Goal: Task Accomplishment & Management: Use online tool/utility

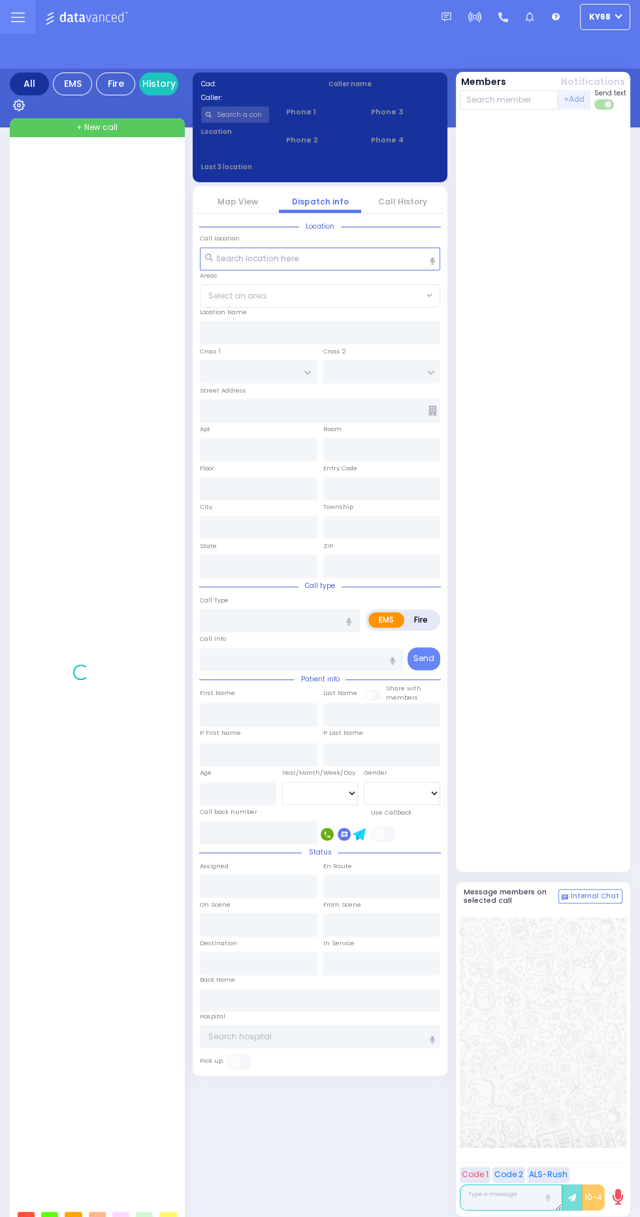
click at [610, 16] on html "Dashboard" at bounding box center [320, 608] width 640 height 1217
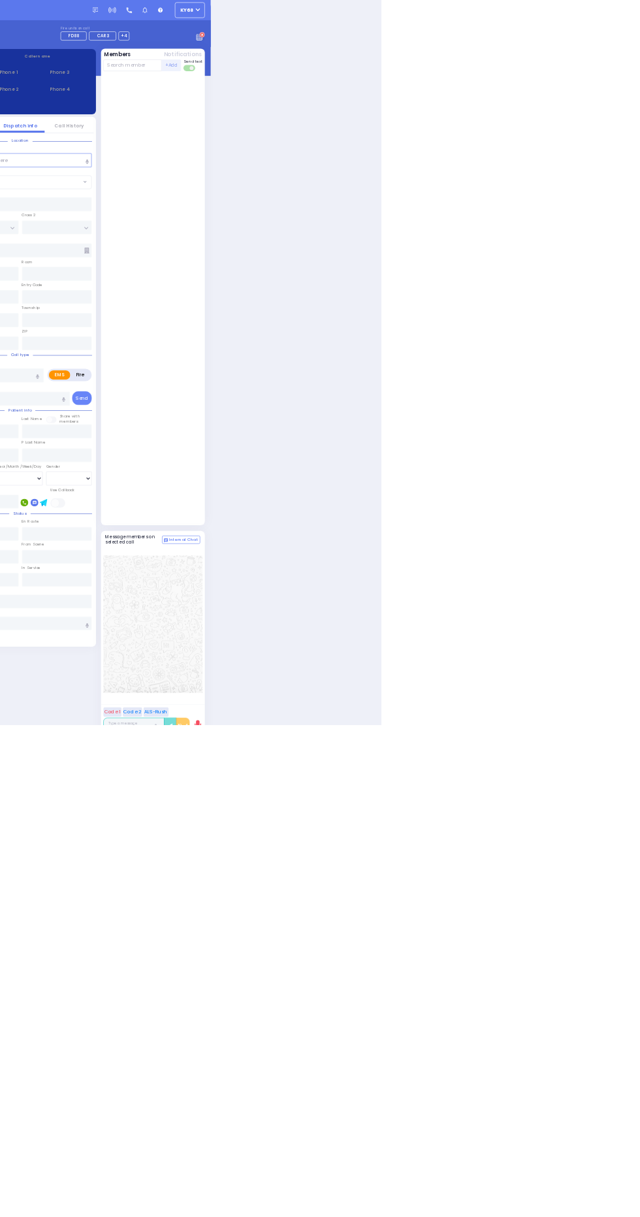
click at [338, 57] on icon at bounding box center [338, 59] width 3 height 4
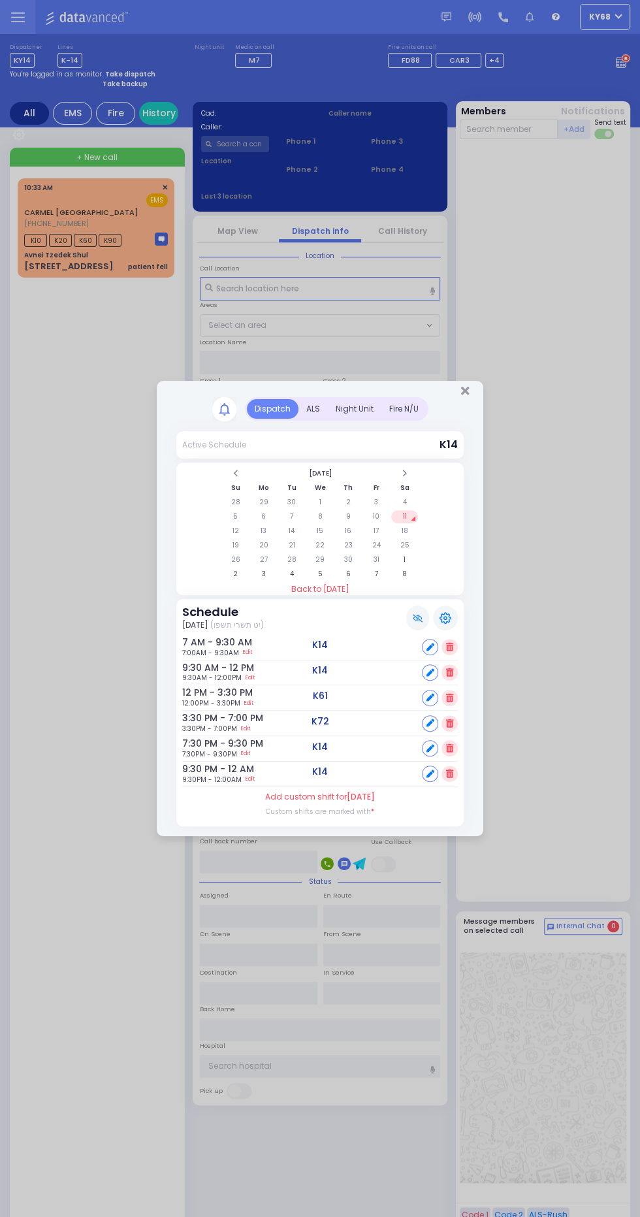
click at [476, 406] on div "Dispatch ALS 1" at bounding box center [320, 616] width 327 height 439
click at [465, 391] on icon "Close" at bounding box center [465, 391] width 8 height 12
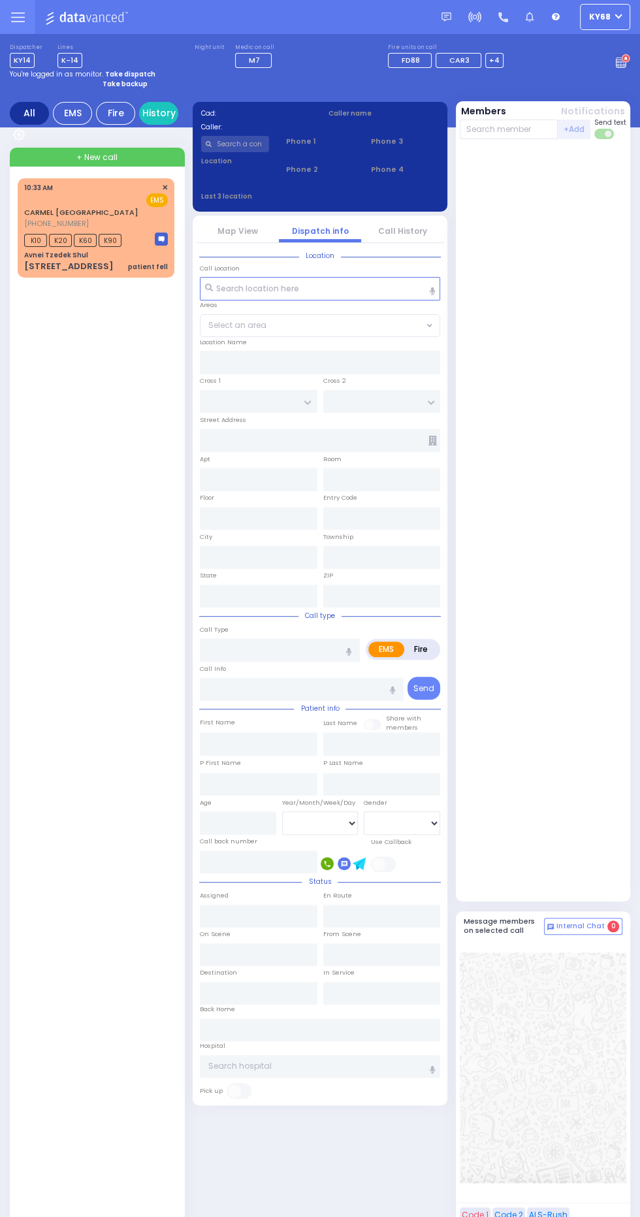
click at [73, 227] on span "[PHONE_NUMBER]" at bounding box center [56, 223] width 65 height 10
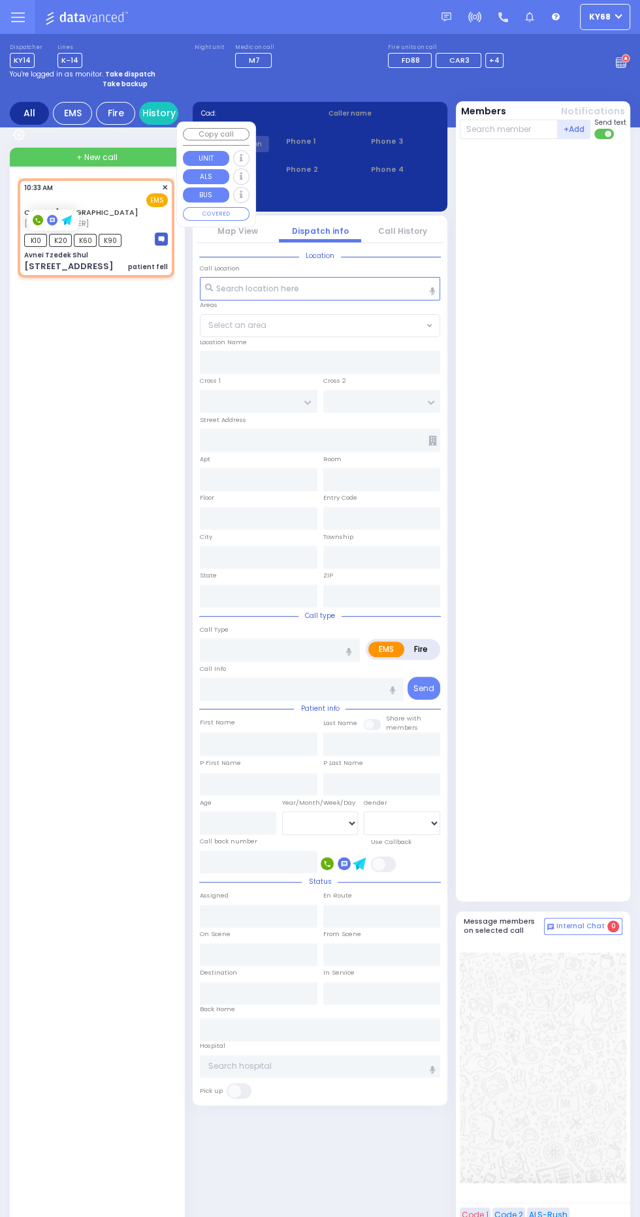
select select
type input "patient fell"
radio input "true"
select select
type input "10:33"
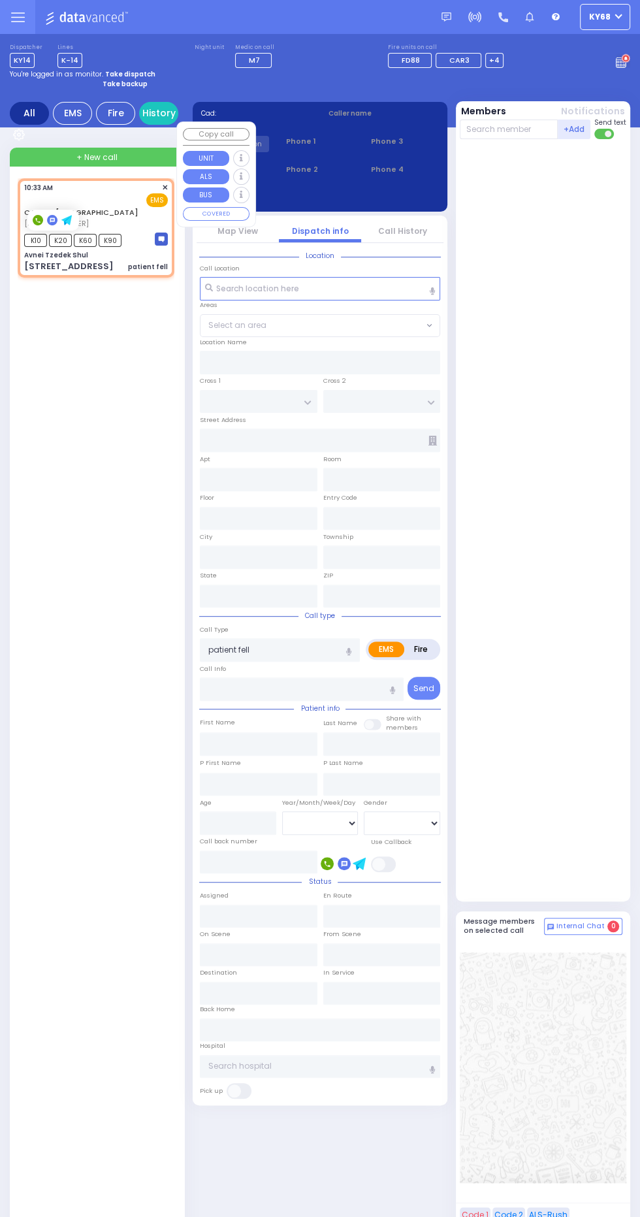
type input "10:34"
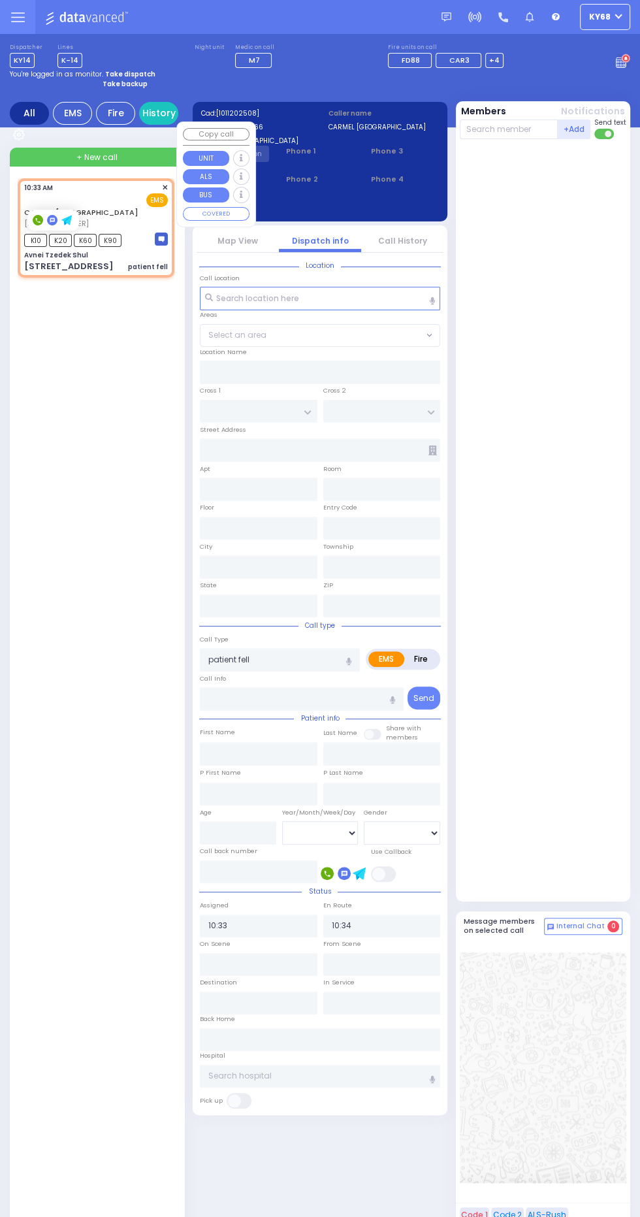
type input "Avnei Tzedek Shul"
type input "ANIPOLI DR"
type input "KRAKOW BLVD"
type input "[STREET_ADDRESS]"
type input "[PERSON_NAME]"
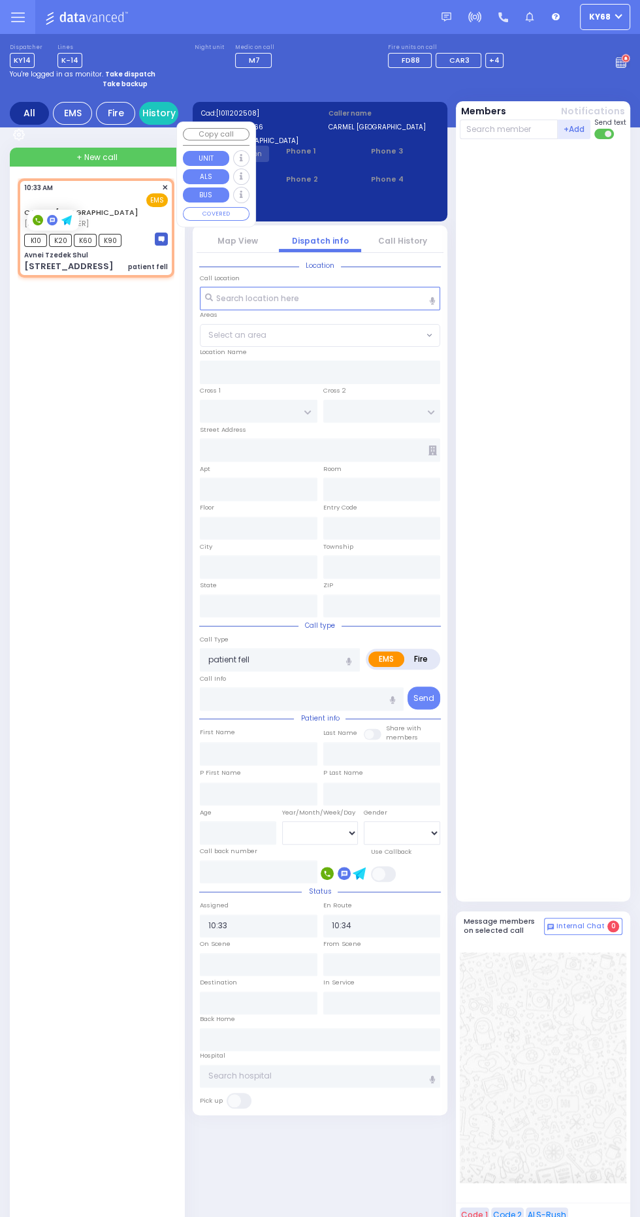
type input "[US_STATE]"
type input "10950"
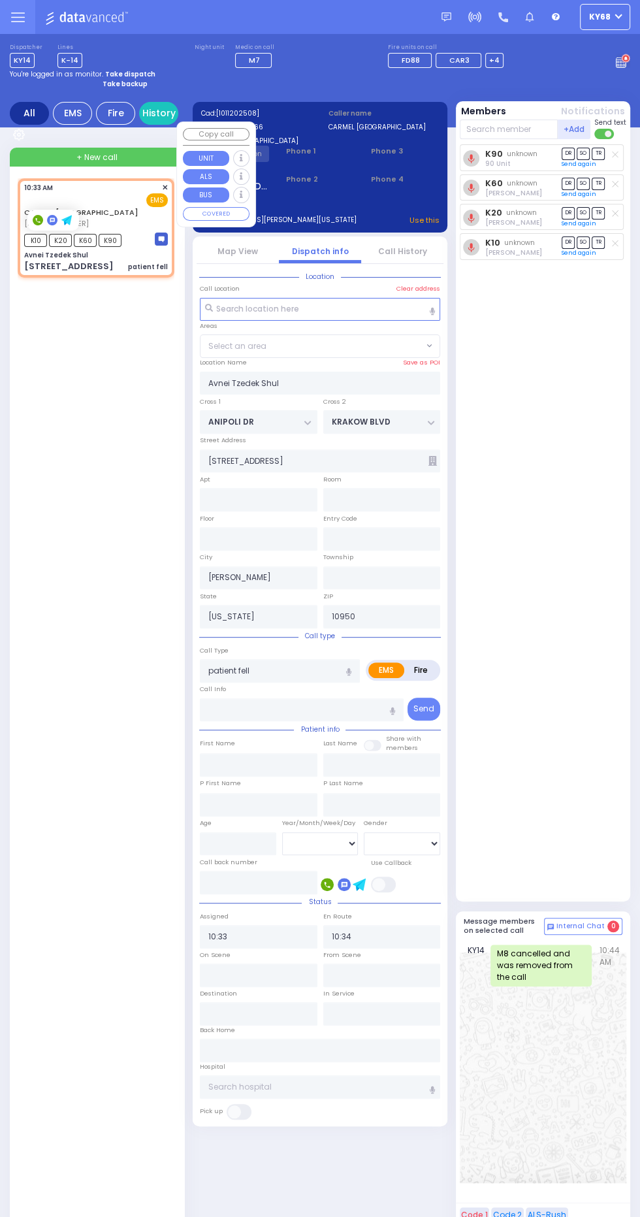
click at [582, 365] on div "K90 unknown 90 Unit DR SO TR Sending text K60" at bounding box center [545, 519] width 170 height 751
select select "ATZEI TAMURIM"
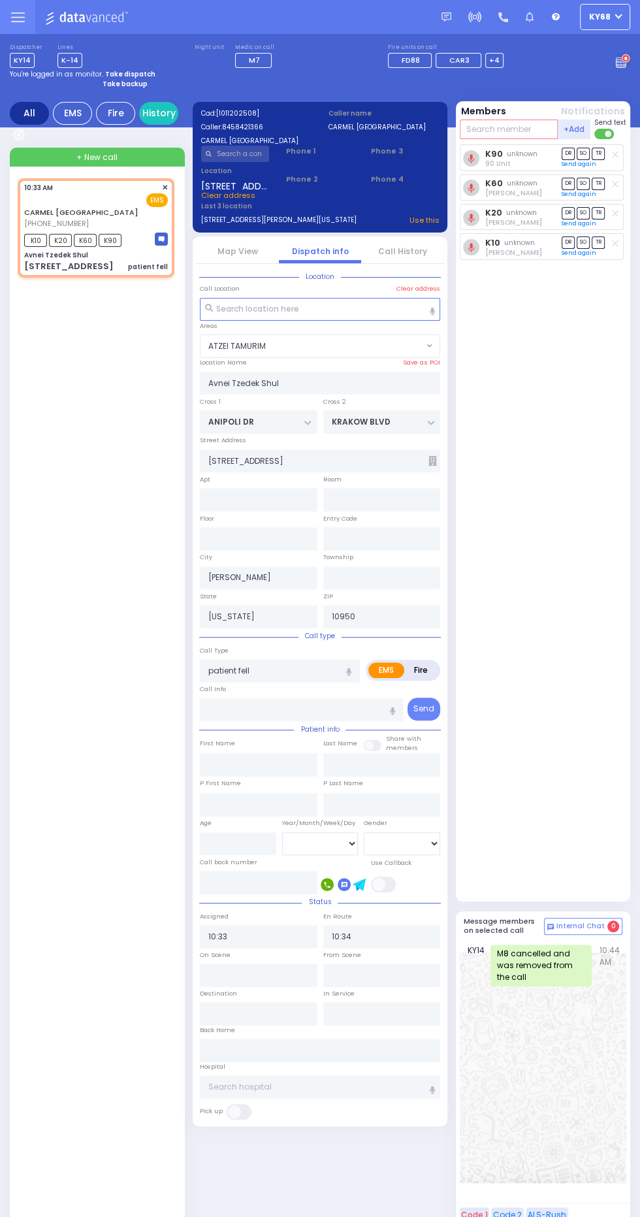
click at [509, 129] on input "text" at bounding box center [509, 130] width 99 height 20
